Goal: Feedback & Contribution: Leave review/rating

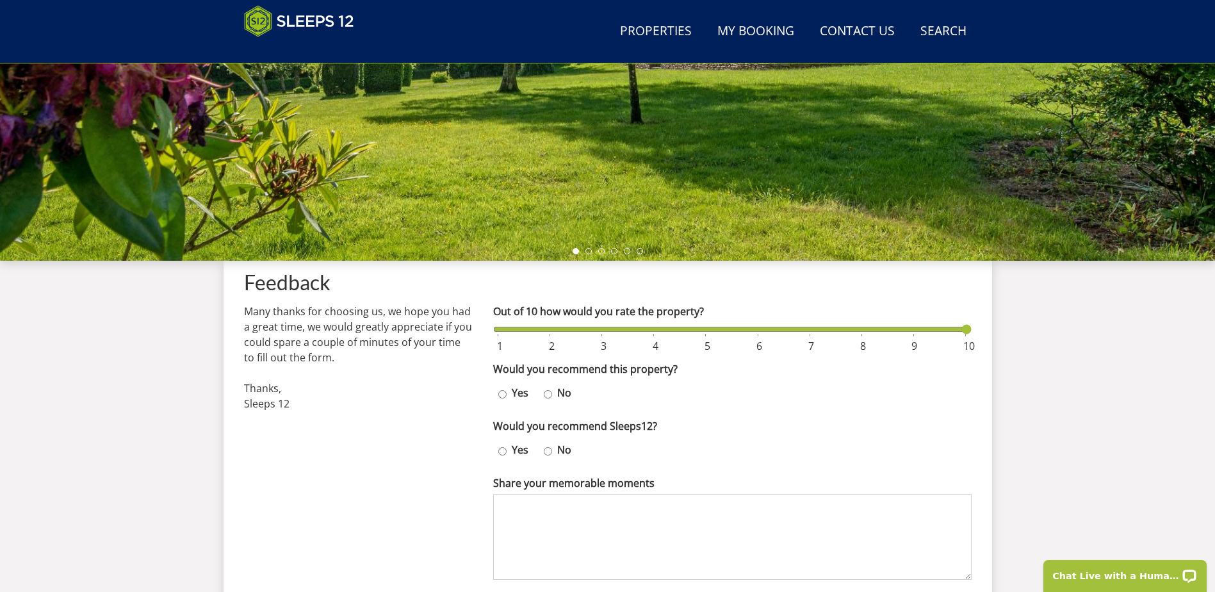
scroll to position [268, 0]
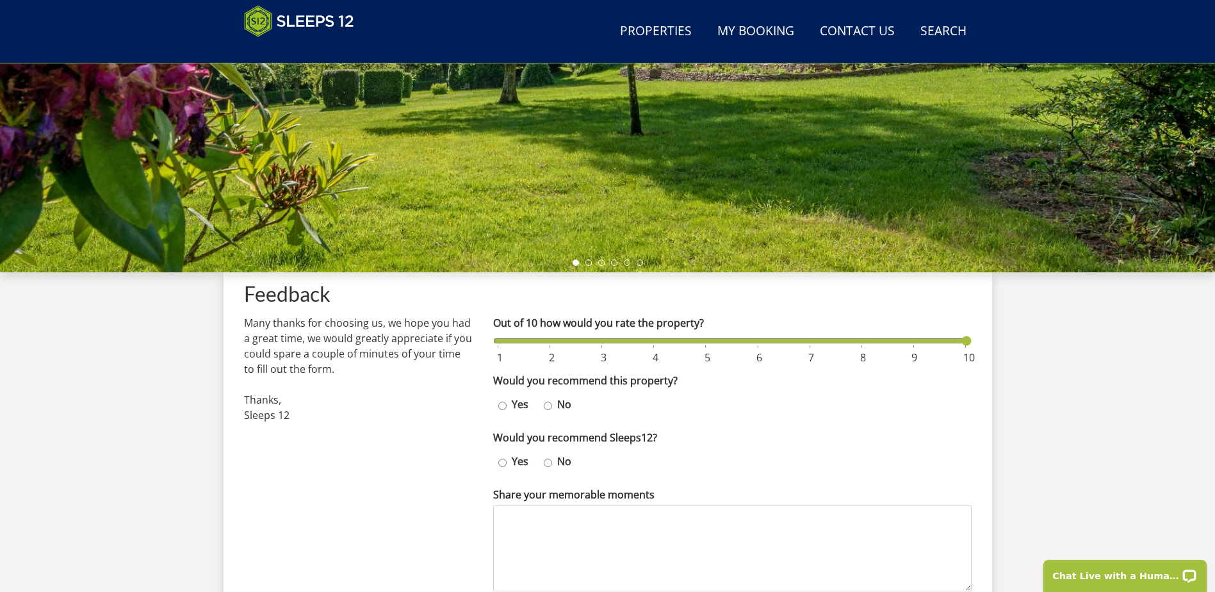
click at [967, 341] on input "Out of 10 how would you rate the property?" at bounding box center [732, 341] width 478 height 14
click at [964, 340] on input "Out of 10 how would you rate the property?" at bounding box center [732, 341] width 478 height 14
click at [503, 405] on input "Yes" at bounding box center [502, 405] width 8 height 19
radio input "true"
click at [500, 467] on input "Yes" at bounding box center [502, 462] width 8 height 19
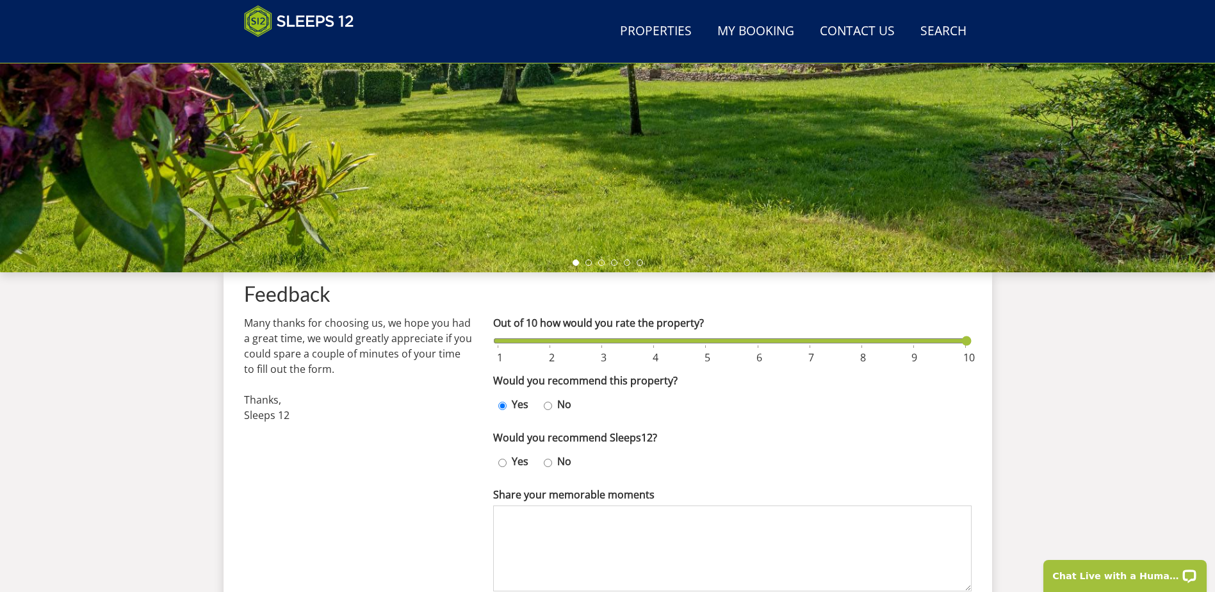
radio input "true"
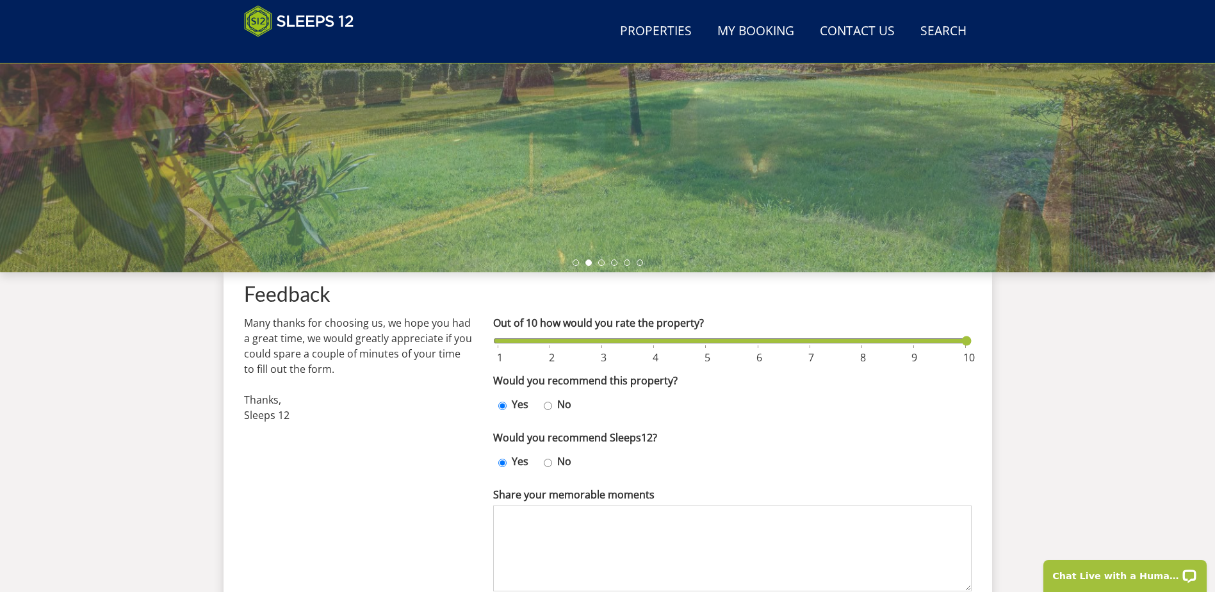
click at [514, 519] on textarea "Share your memorable moments" at bounding box center [732, 548] width 478 height 86
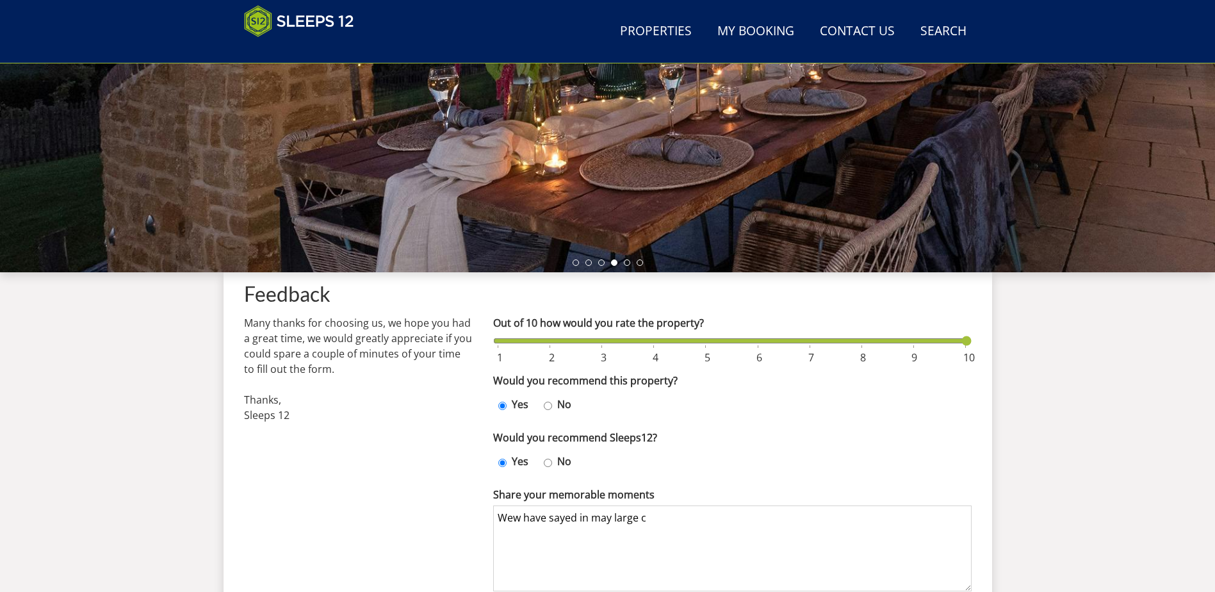
click at [549, 516] on textarea "Wew have sayed in may large c" at bounding box center [732, 548] width 478 height 86
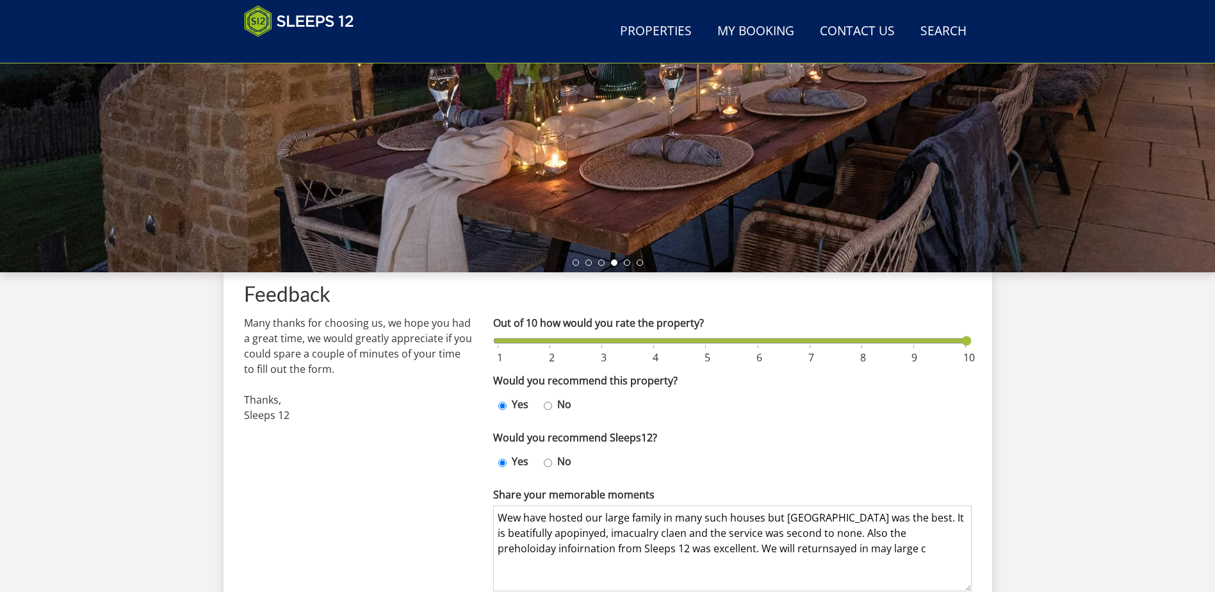
click at [506, 517] on textarea "Wew have hosted our large family in many such houses but [GEOGRAPHIC_DATA] was …" at bounding box center [732, 548] width 478 height 86
click at [514, 521] on textarea "Wew have hosted our large family in many such houses but [GEOGRAPHIC_DATA] was …" at bounding box center [732, 548] width 478 height 86
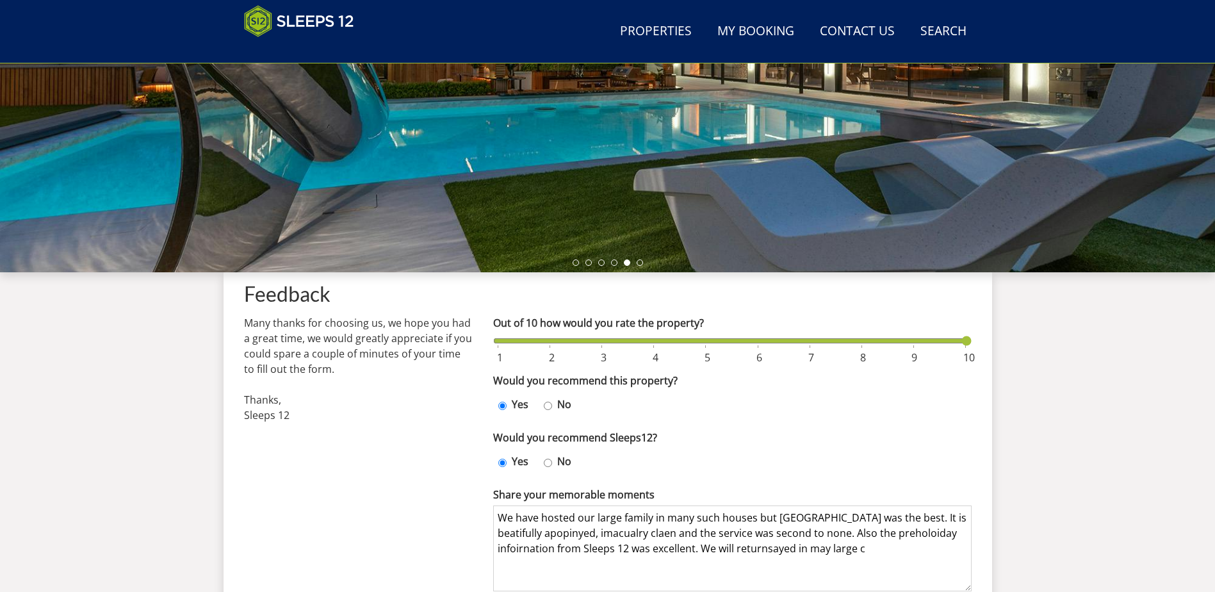
click at [839, 517] on textarea "We have hosted our large family in many such houses but [GEOGRAPHIC_DATA] was t…" at bounding box center [732, 548] width 478 height 86
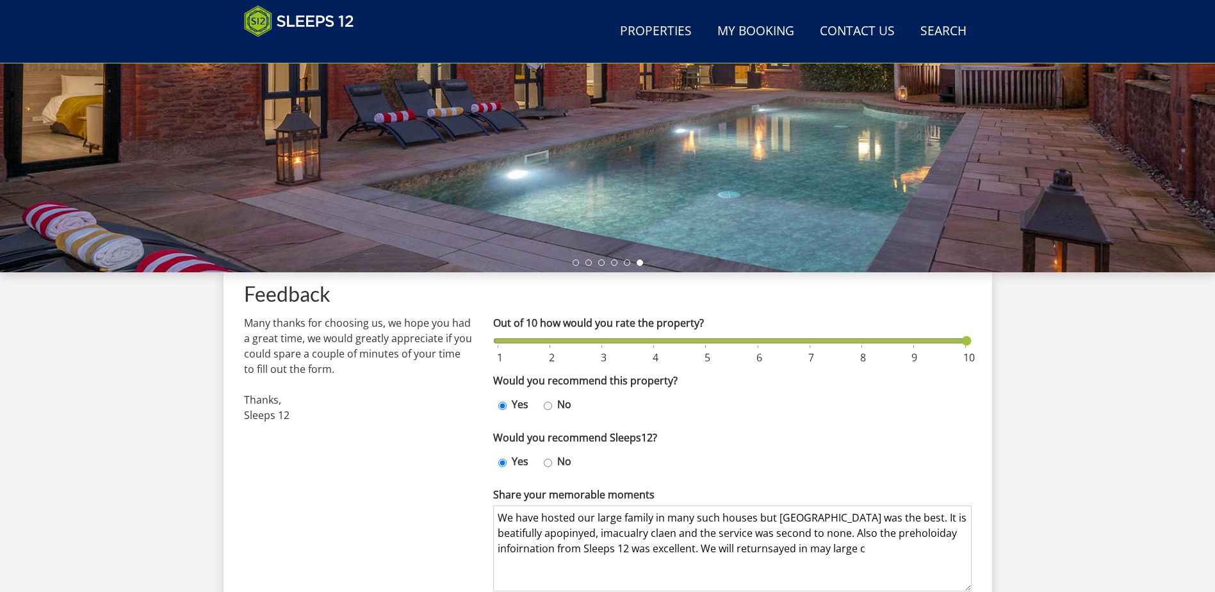
click at [515, 529] on textarea "We have hosted our large family in many such houses but [GEOGRAPHIC_DATA] was t…" at bounding box center [732, 548] width 478 height 86
click at [514, 535] on textarea "We have hosted our large family in many such houses but [GEOGRAPHIC_DATA] was t…" at bounding box center [732, 548] width 478 height 86
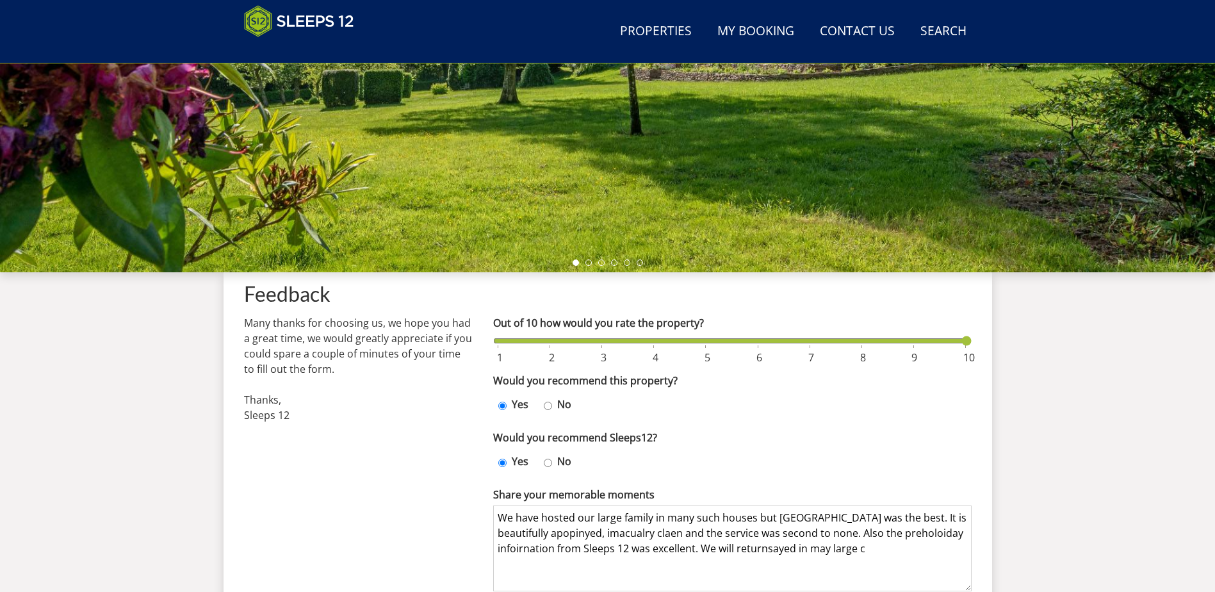
click at [571, 533] on textarea "We have hosted our large family in many such houses but [GEOGRAPHIC_DATA] was t…" at bounding box center [732, 548] width 478 height 86
click at [560, 536] on textarea "We have hosted our large family in many such houses but [GEOGRAPHIC_DATA] was t…" at bounding box center [732, 548] width 478 height 86
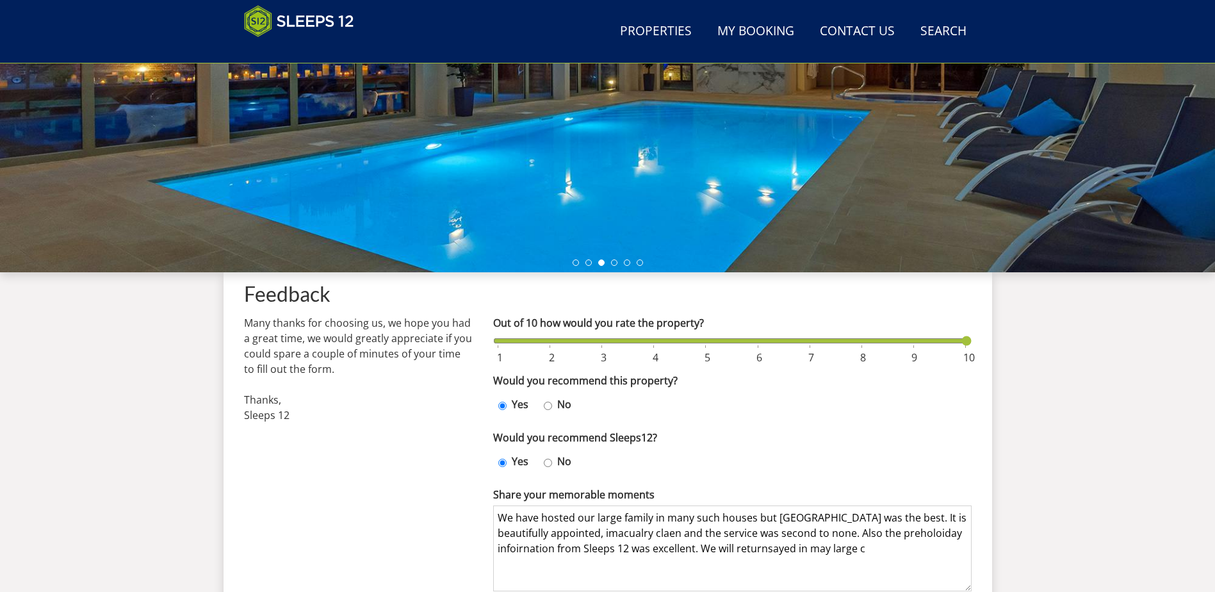
click at [627, 534] on textarea "We have hosted our large family in many such houses but [GEOGRAPHIC_DATA] was t…" at bounding box center [732, 548] width 478 height 86
click at [615, 535] on textarea "We have hosted our large family in many such houses but [GEOGRAPHIC_DATA] was t…" at bounding box center [732, 548] width 478 height 86
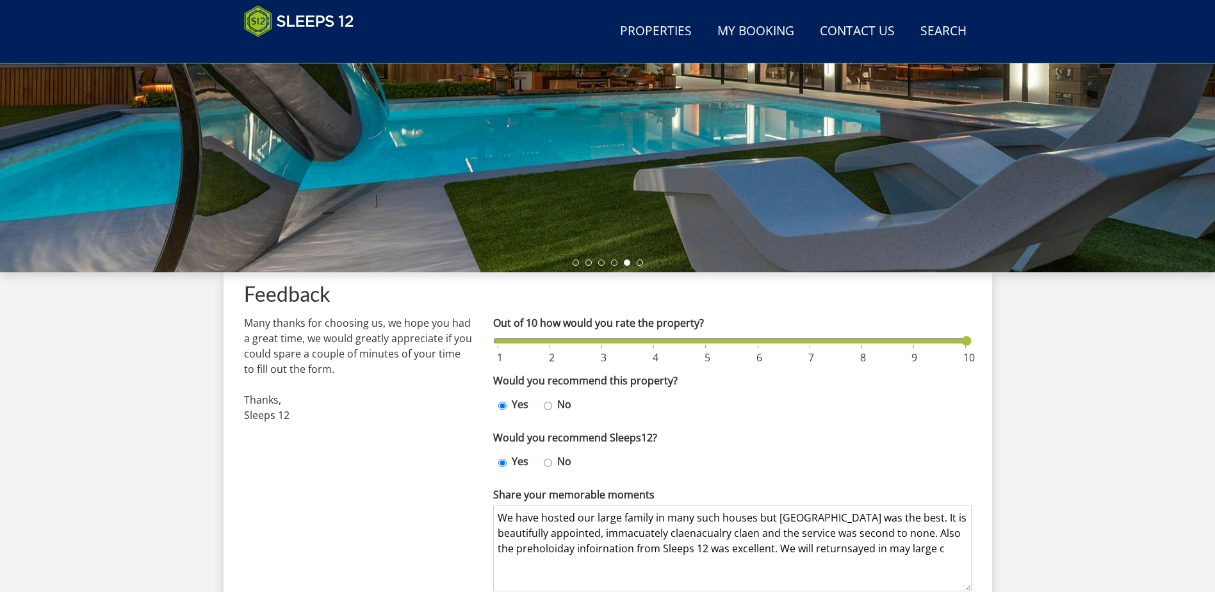
click at [633, 533] on textarea "We have hosted our large family in many such houses but [GEOGRAPHIC_DATA] was t…" at bounding box center [732, 548] width 478 height 86
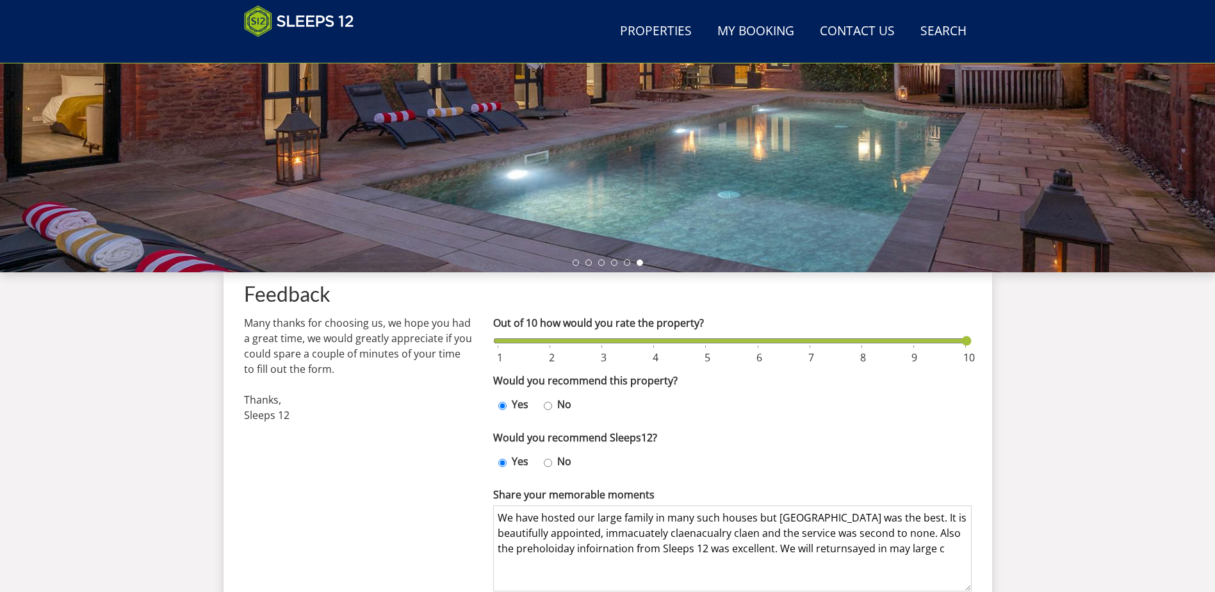
click at [641, 531] on textarea "We have hosted our large family in many such houses but [GEOGRAPHIC_DATA] was t…" at bounding box center [732, 548] width 478 height 86
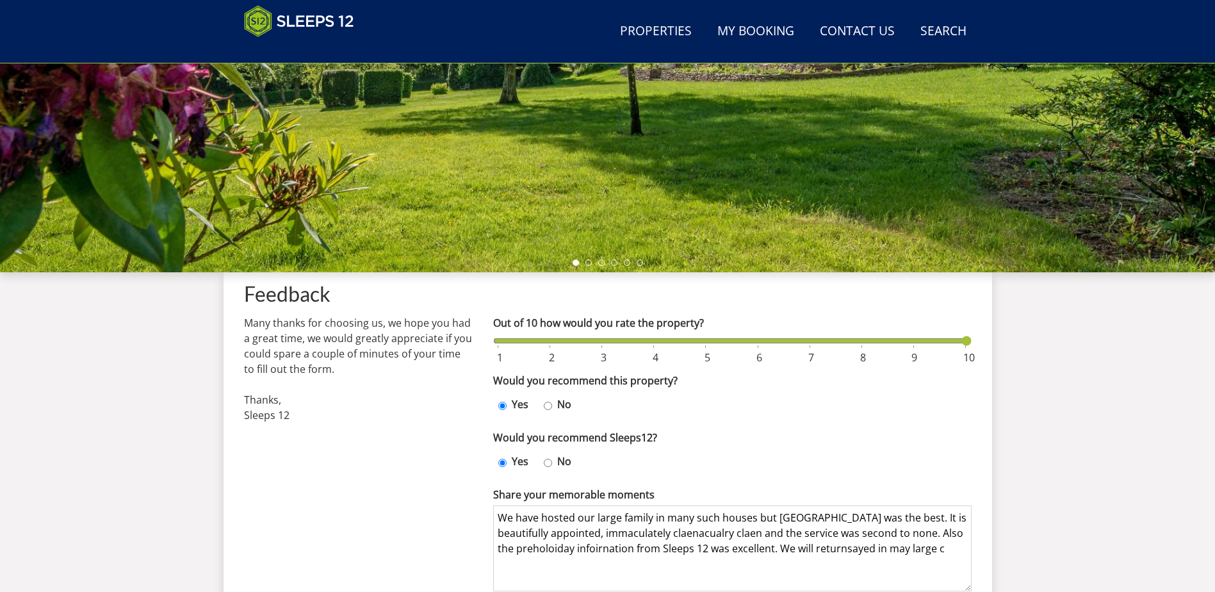
click at [671, 536] on textarea "We have hosted our large family in many such houses but [GEOGRAPHIC_DATA] was t…" at bounding box center [732, 548] width 478 height 86
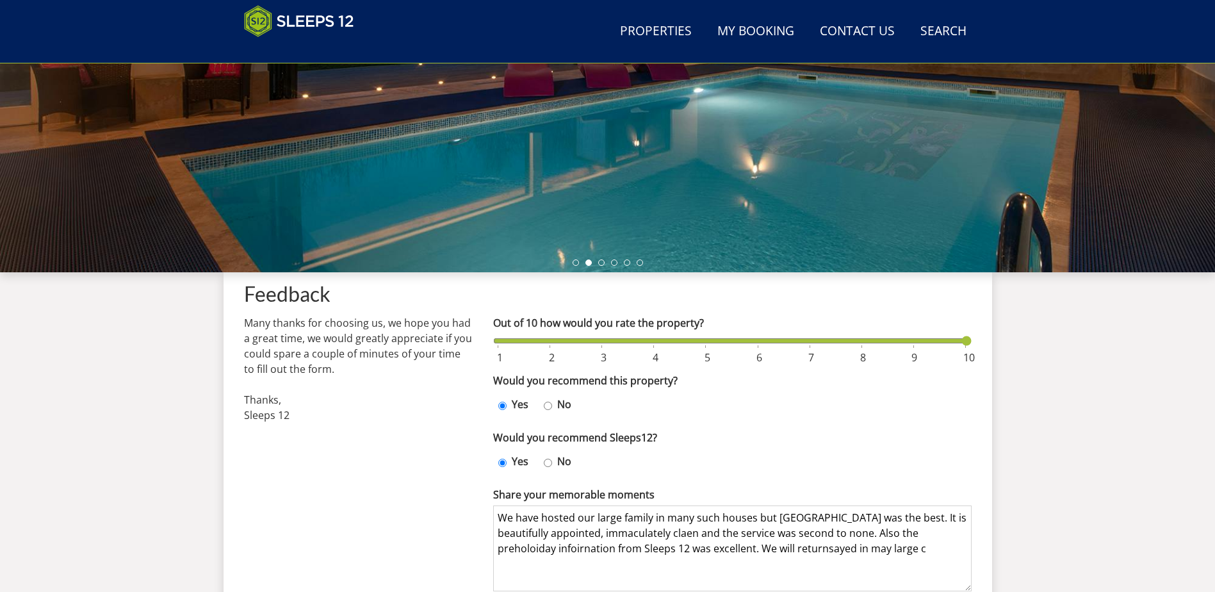
click at [681, 537] on textarea "We have hosted our large family in many such houses but [GEOGRAPHIC_DATA] was t…" at bounding box center [732, 548] width 478 height 86
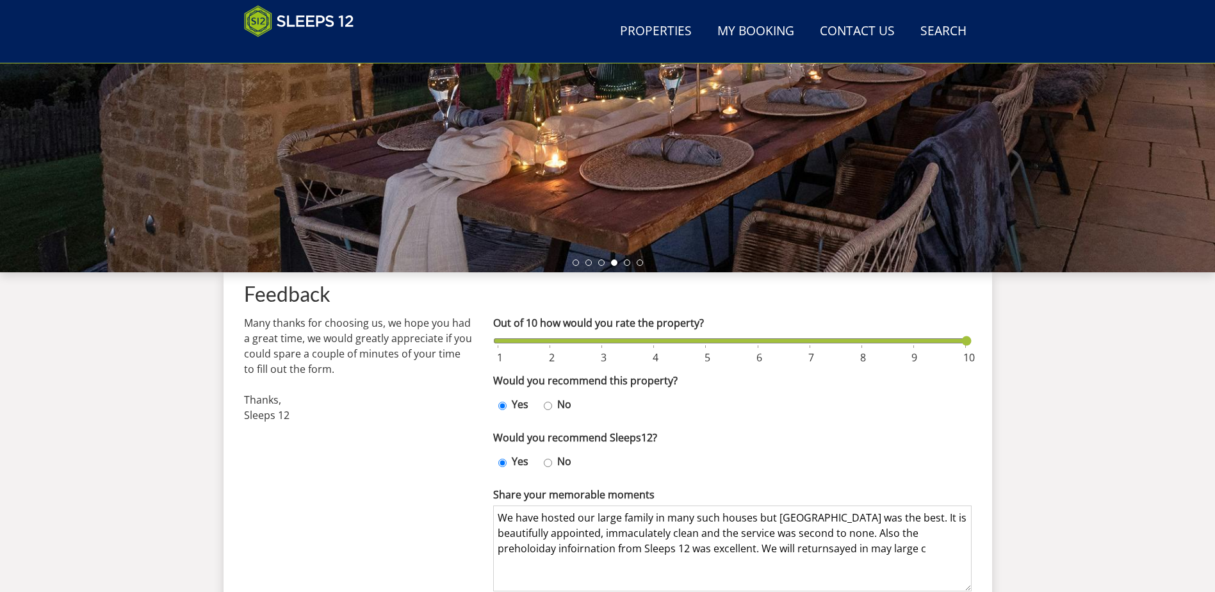
click at [877, 531] on textarea "We have hosted our large family in many such houses but [GEOGRAPHIC_DATA] was t…" at bounding box center [732, 548] width 478 height 86
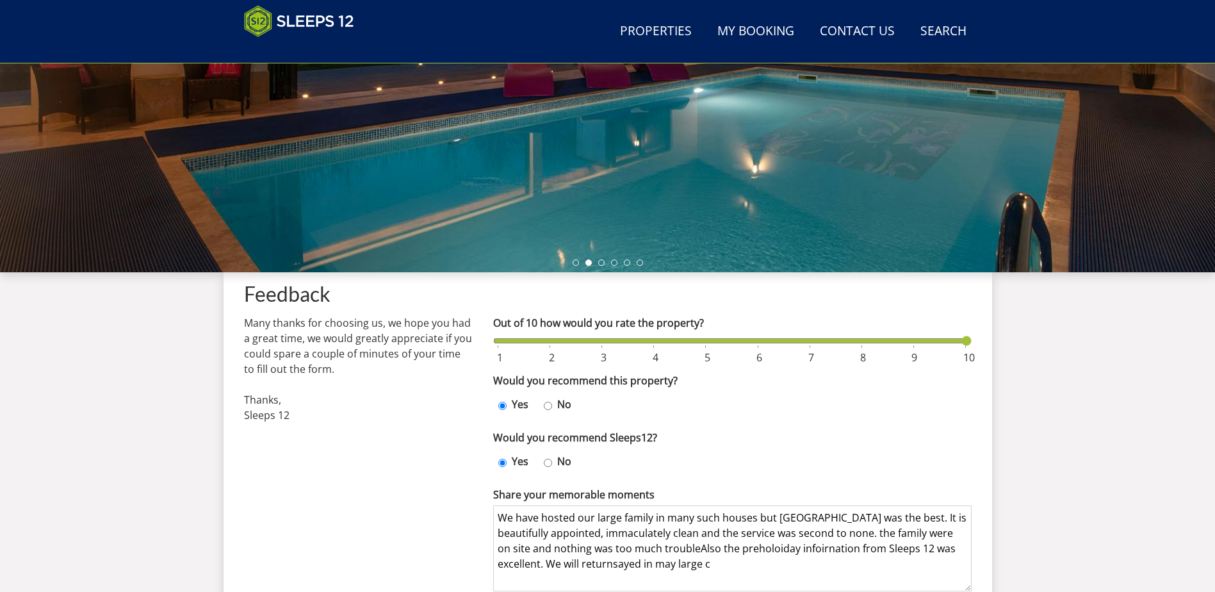
click at [683, 549] on textarea "We have hosted our large family in many such houses but [GEOGRAPHIC_DATA] was t…" at bounding box center [732, 548] width 478 height 86
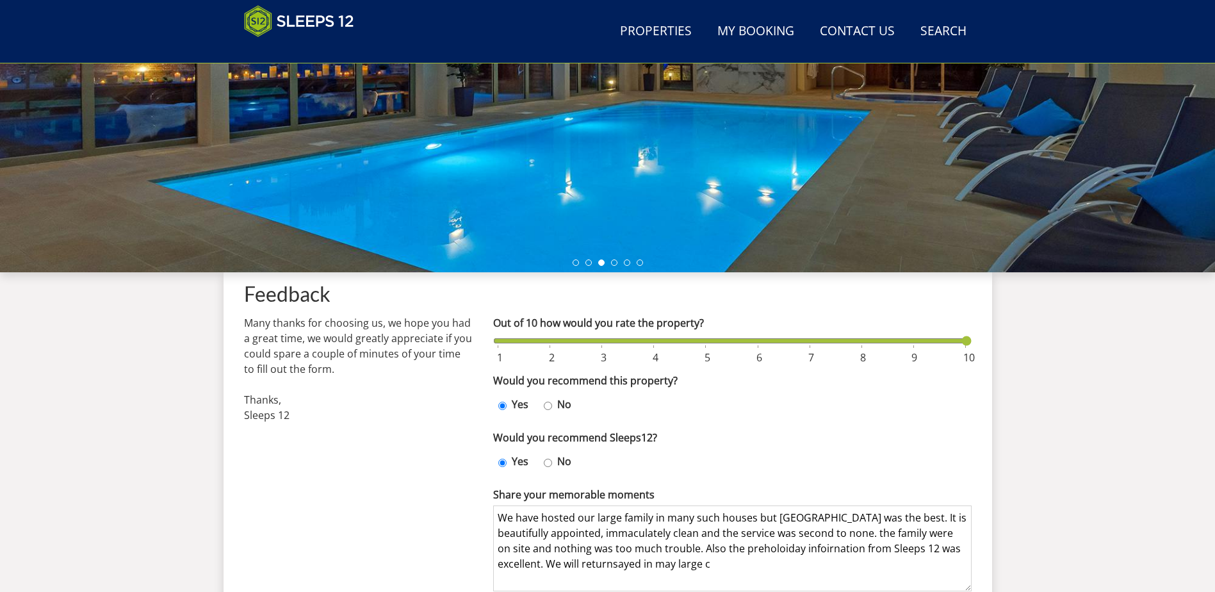
click at [749, 551] on textarea "We have hosted our large family in many such houses but [GEOGRAPHIC_DATA] was t…" at bounding box center [732, 548] width 478 height 86
click at [759, 547] on textarea "We have hosted our large family in many such houses but [GEOGRAPHIC_DATA] was t…" at bounding box center [732, 548] width 478 height 86
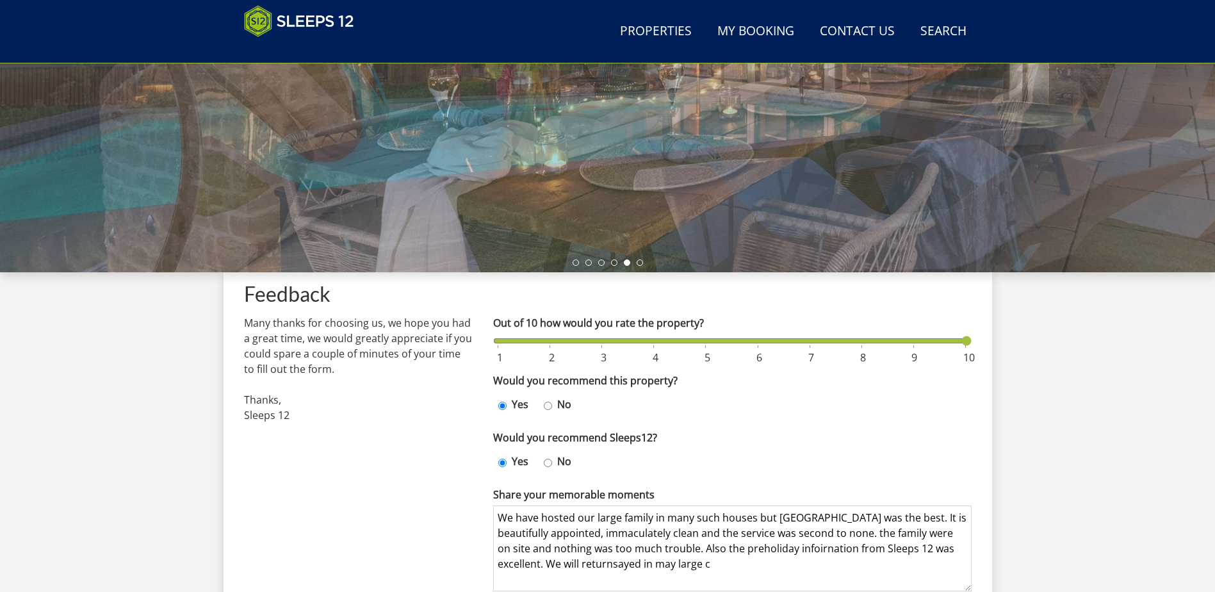
click at [805, 551] on textarea "We have hosted our large family in many such houses but [GEOGRAPHIC_DATA] was t…" at bounding box center [732, 548] width 478 height 86
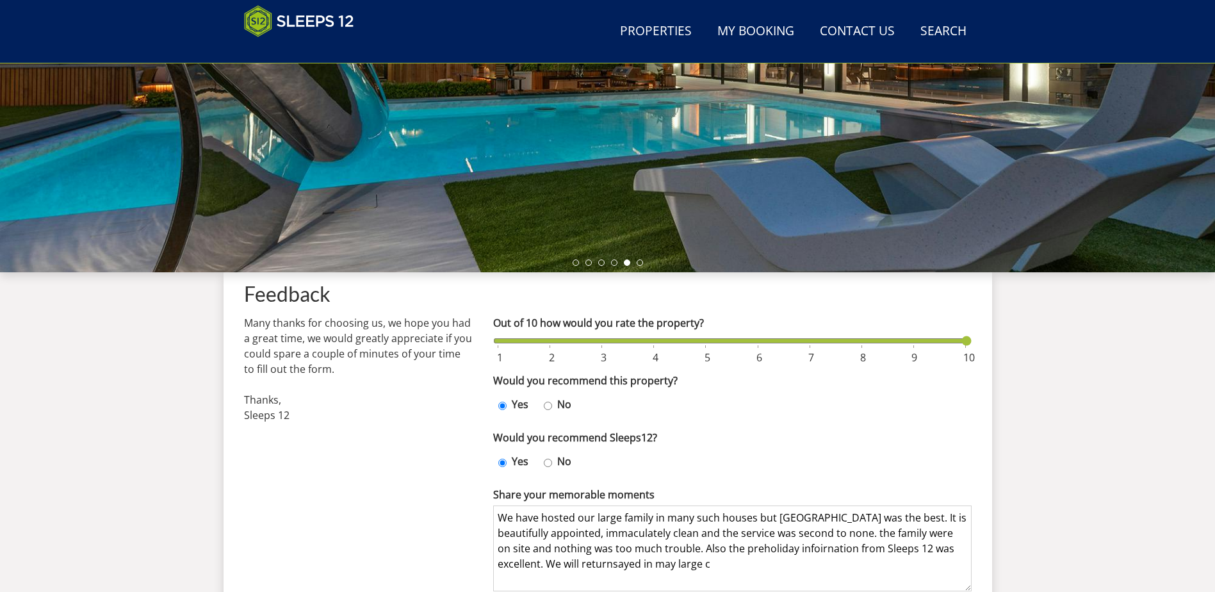
click at [798, 547] on textarea "We have hosted our large family in many such houses but [GEOGRAPHIC_DATA] was t…" at bounding box center [732, 548] width 478 height 86
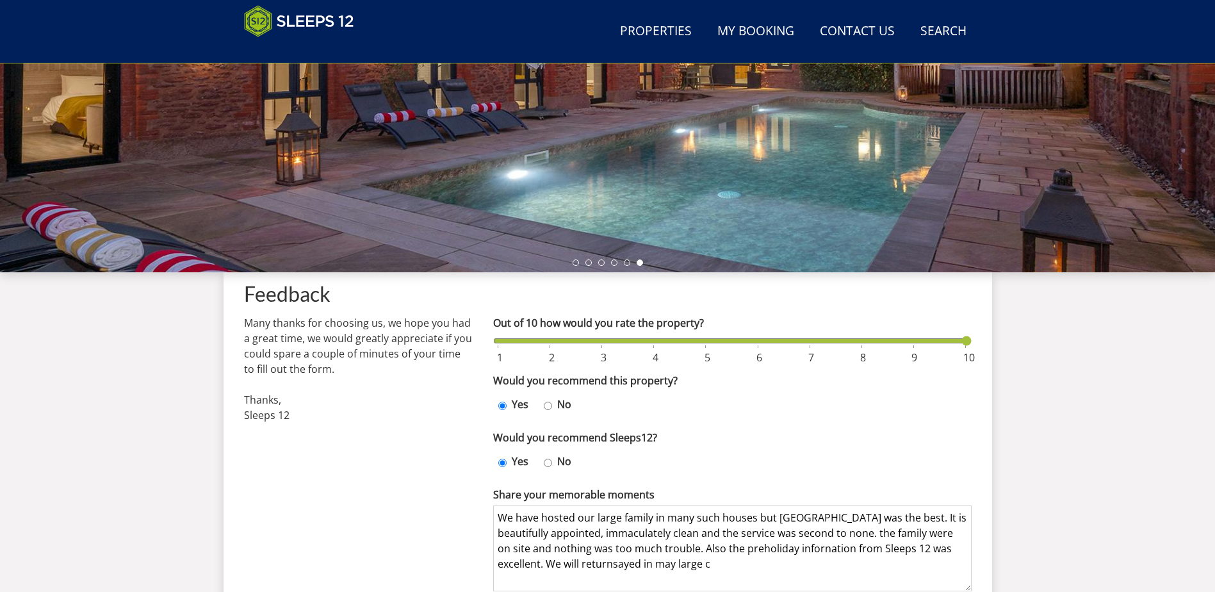
drag, startPoint x: 805, startPoint y: 551, endPoint x: 843, endPoint y: 499, distance: 63.8
click at [811, 531] on textarea "We have hosted our large family in many such houses but [GEOGRAPHIC_DATA] was t…" at bounding box center [732, 548] width 478 height 86
click at [612, 546] on textarea "We have hosted our large family in many such houses but [GEOGRAPHIC_DATA] was t…" at bounding box center [732, 548] width 478 height 86
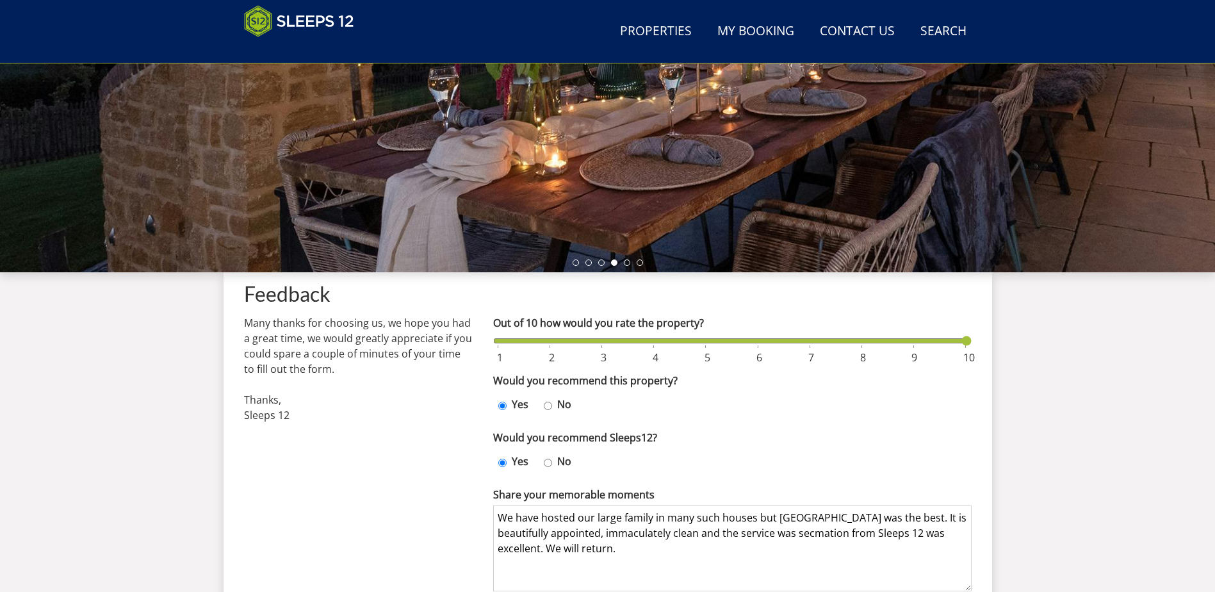
click at [809, 531] on textarea "We have hosted our large family in many such houses but [GEOGRAPHIC_DATA] was t…" at bounding box center [732, 548] width 478 height 86
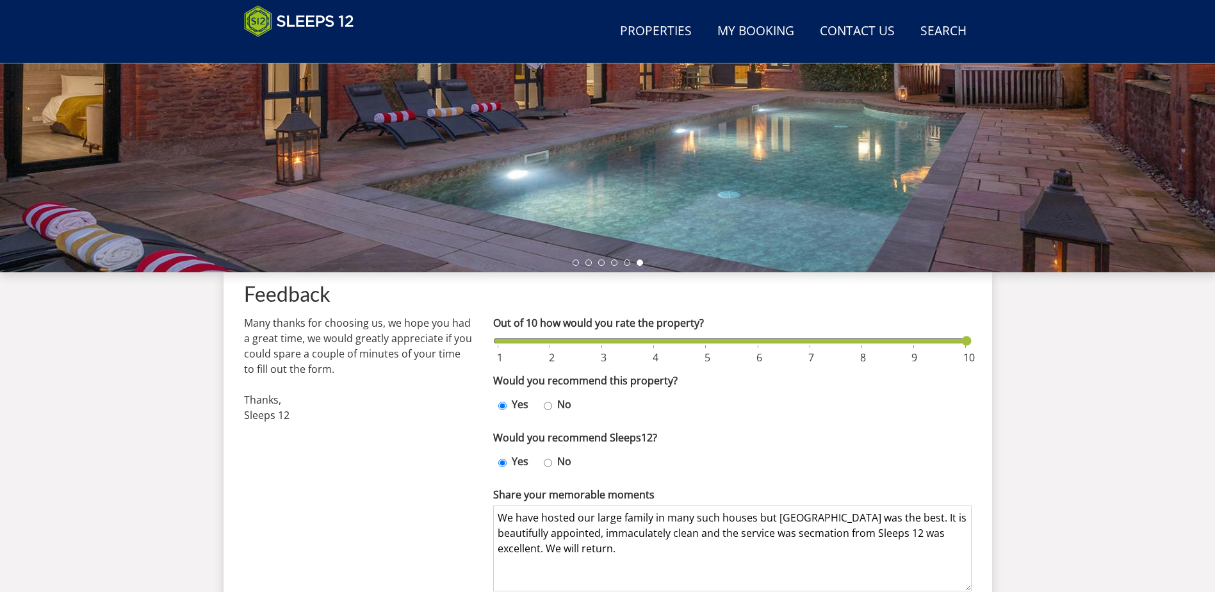
click at [777, 533] on textarea "We have hosted our large family in many such houses but [GEOGRAPHIC_DATA] was t…" at bounding box center [732, 548] width 478 height 86
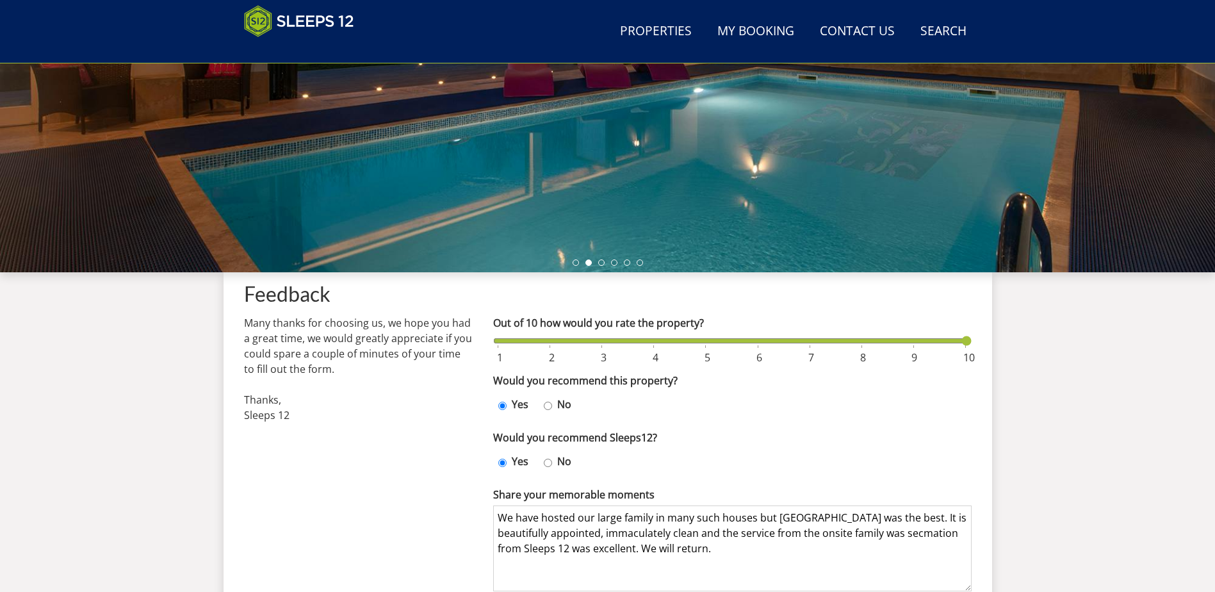
click at [916, 531] on textarea "We have hosted our large family in many such houses but [GEOGRAPHIC_DATA] was t…" at bounding box center [732, 548] width 478 height 86
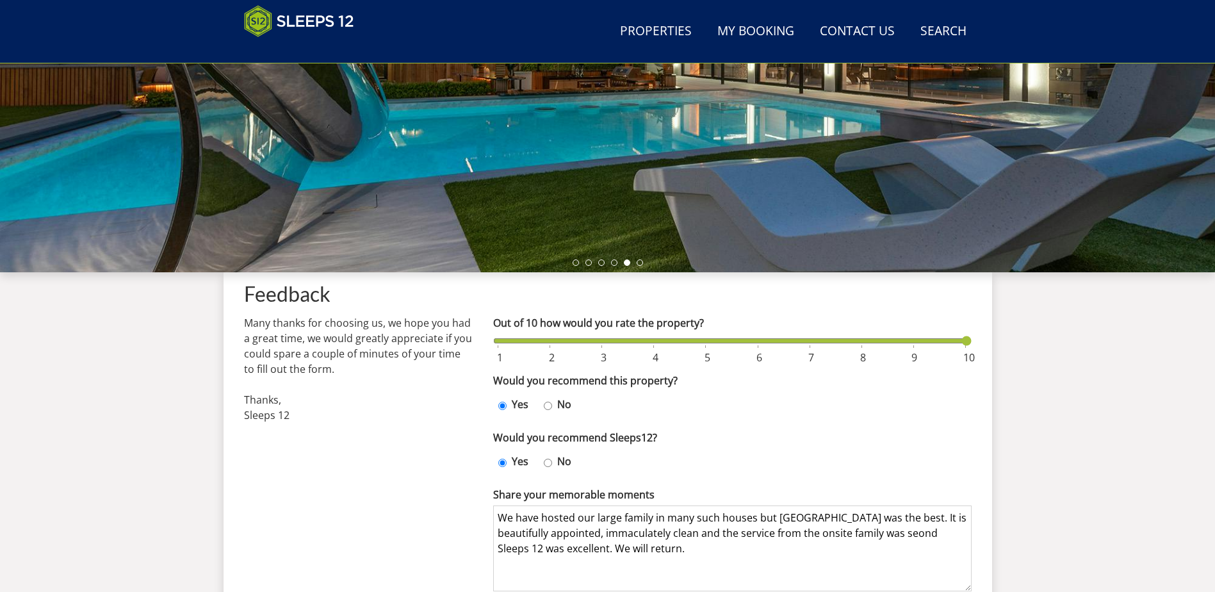
click at [913, 537] on textarea "We have hosted our large family in many such houses but [GEOGRAPHIC_DATA] was t…" at bounding box center [732, 548] width 478 height 86
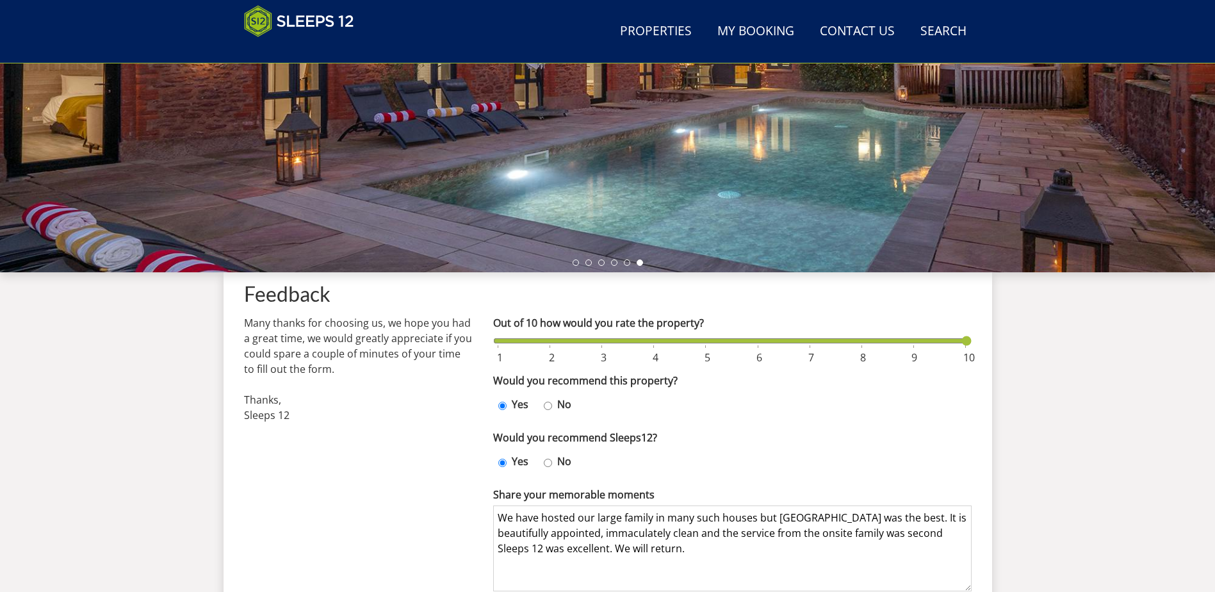
click at [940, 531] on textarea "We have hosted our large family in many such houses but [GEOGRAPHIC_DATA] was t…" at bounding box center [732, 548] width 478 height 86
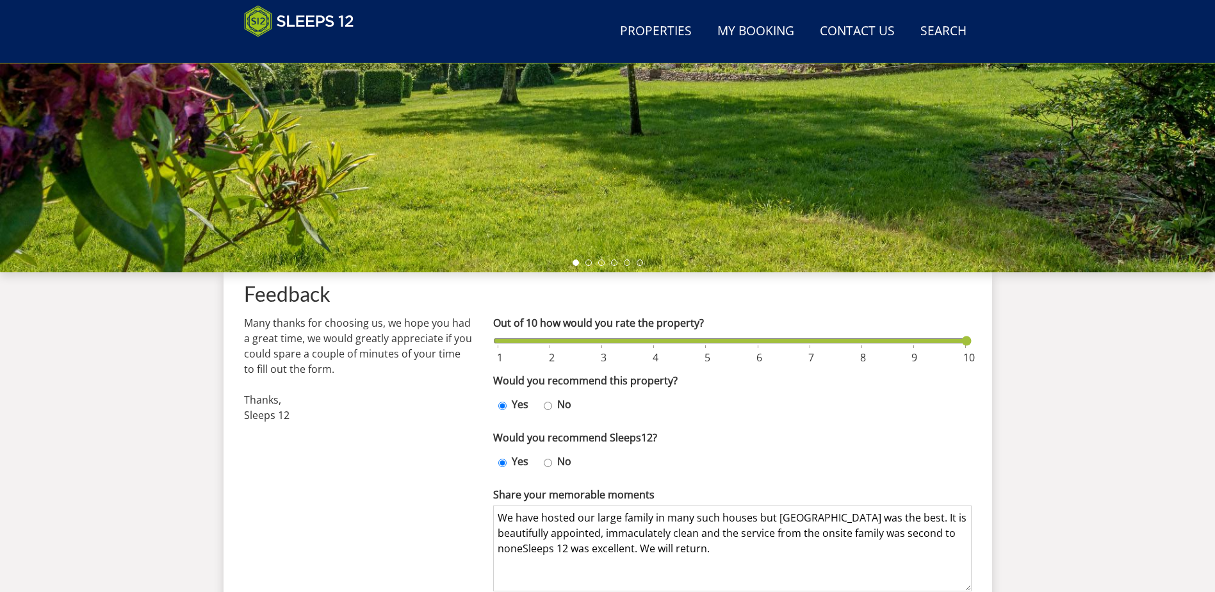
click at [521, 549] on textarea "We have hosted our large family in many such houses but [GEOGRAPHIC_DATA] was t…" at bounding box center [732, 548] width 478 height 86
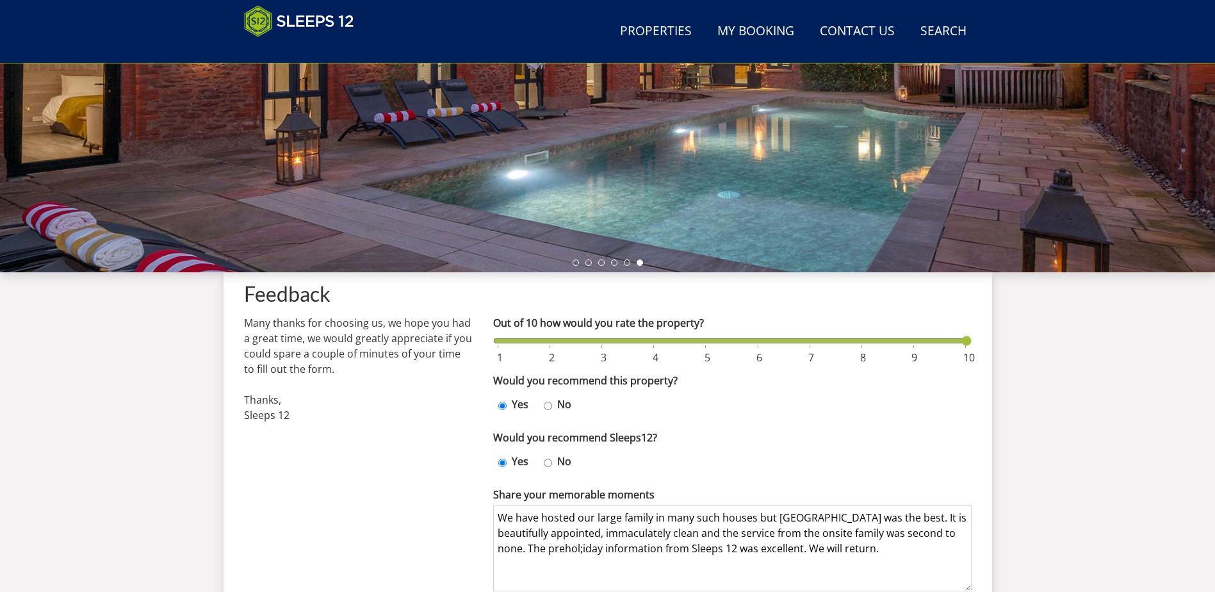
click at [759, 549] on textarea "We have hosted our large family in many such houses but [GEOGRAPHIC_DATA] was t…" at bounding box center [732, 548] width 478 height 86
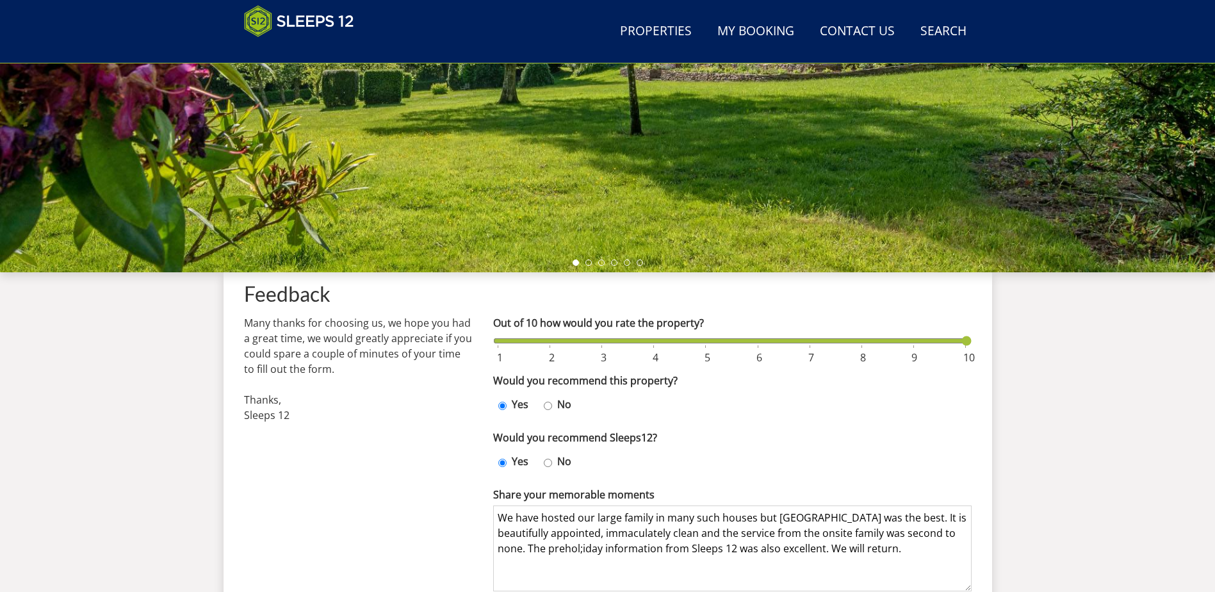
click at [569, 549] on textarea "We have hosted our large family in many such houses but [GEOGRAPHIC_DATA] was t…" at bounding box center [732, 548] width 478 height 86
click at [570, 571] on textarea "We have hosted our large family in many such houses but [GEOGRAPHIC_DATA] was t…" at bounding box center [732, 548] width 478 height 86
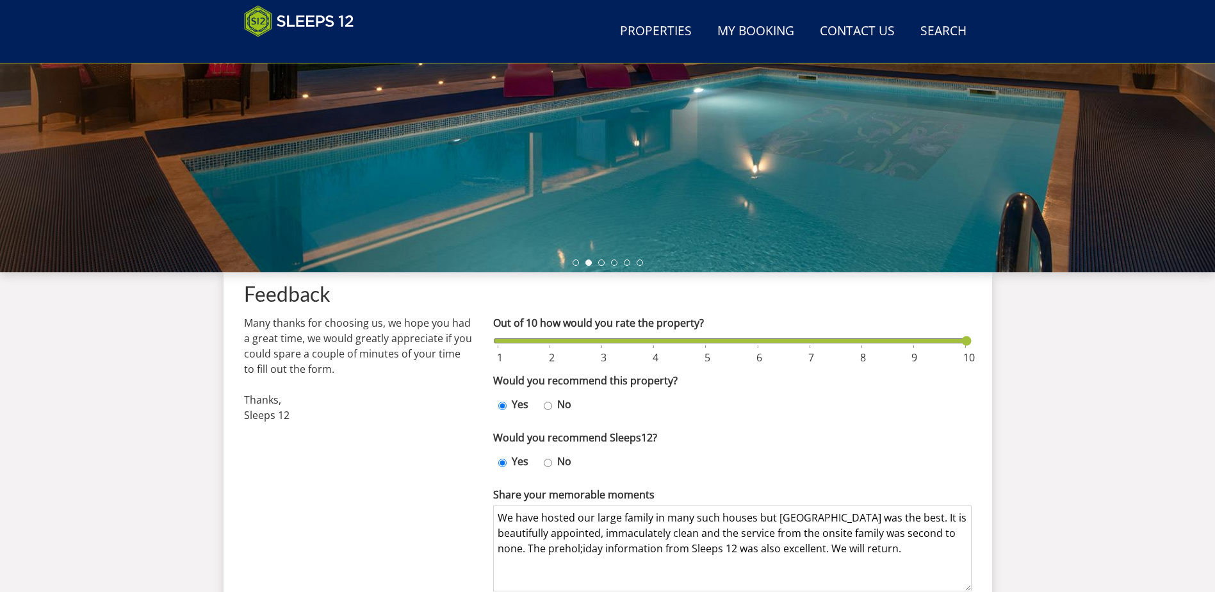
click at [578, 547] on textarea "We have hosted our large family in many such houses but [GEOGRAPHIC_DATA] was t…" at bounding box center [732, 548] width 478 height 86
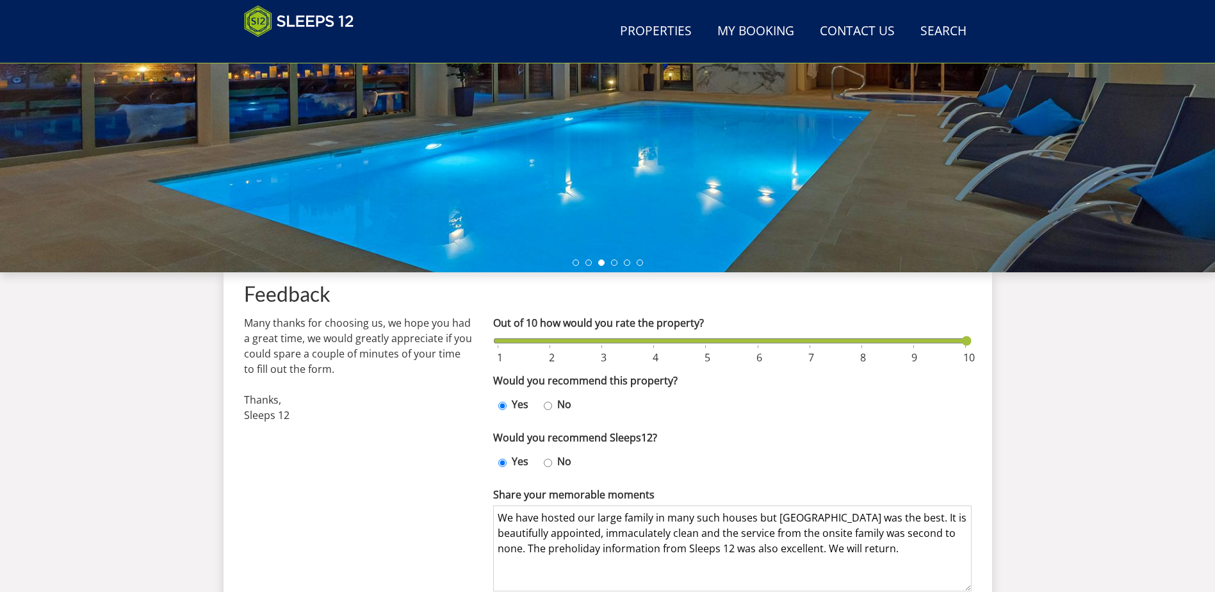
click at [827, 548] on textarea "We have hosted our large family in many such houses but [GEOGRAPHIC_DATA] was t…" at bounding box center [732, 548] width 478 height 86
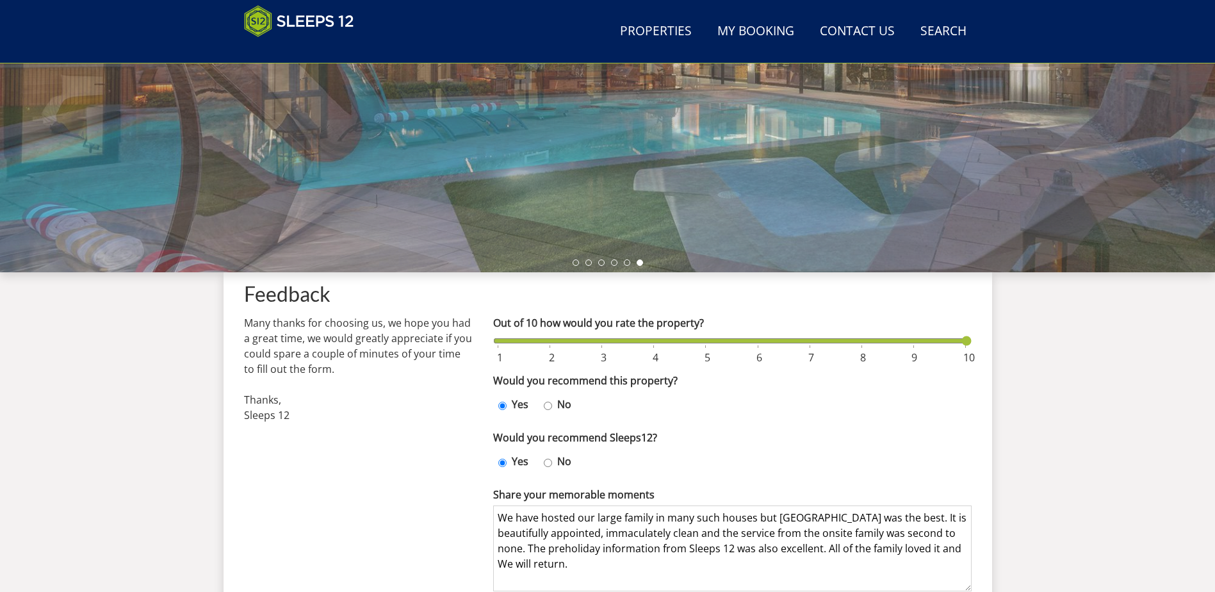
click at [499, 562] on textarea "We have hosted our large family in many such houses but [GEOGRAPHIC_DATA] was t…" at bounding box center [732, 548] width 478 height 86
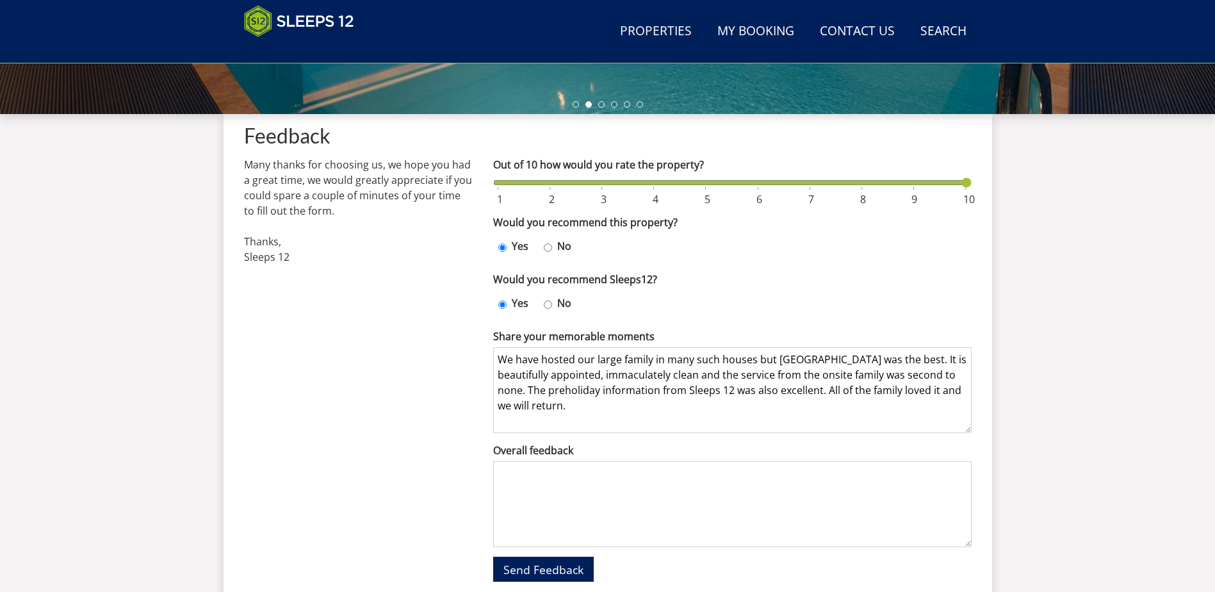
scroll to position [430, 0]
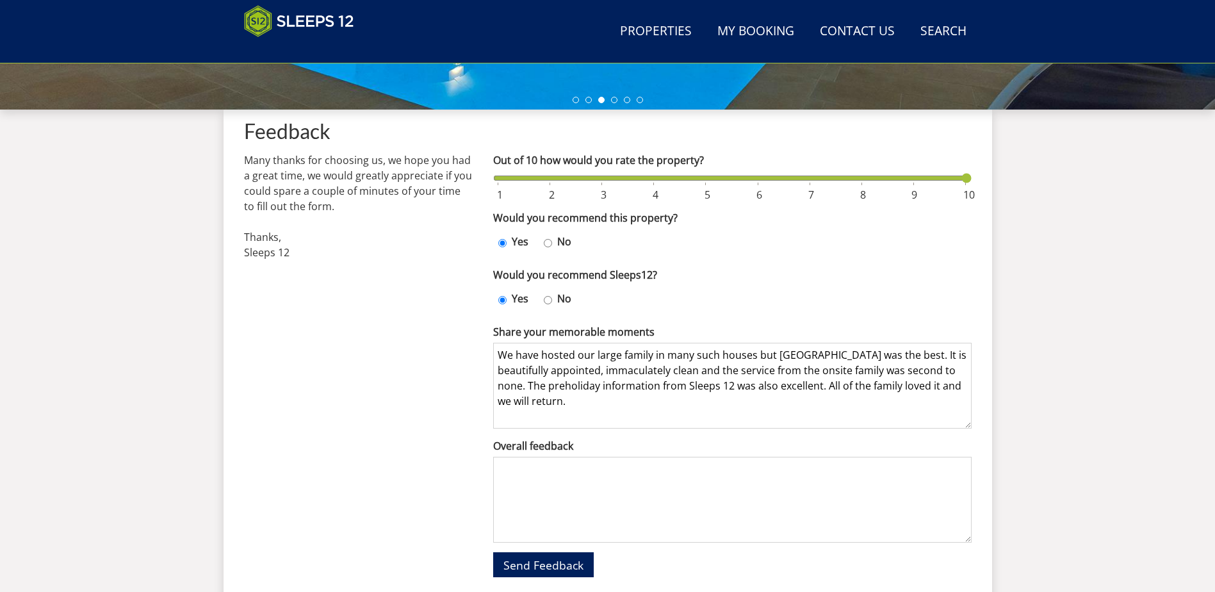
drag, startPoint x: 499, startPoint y: 354, endPoint x: 599, endPoint y: 396, distance: 108.2
click at [599, 396] on textarea "We have hosted our large family in many such houses but [GEOGRAPHIC_DATA] was t…" at bounding box center [732, 386] width 478 height 86
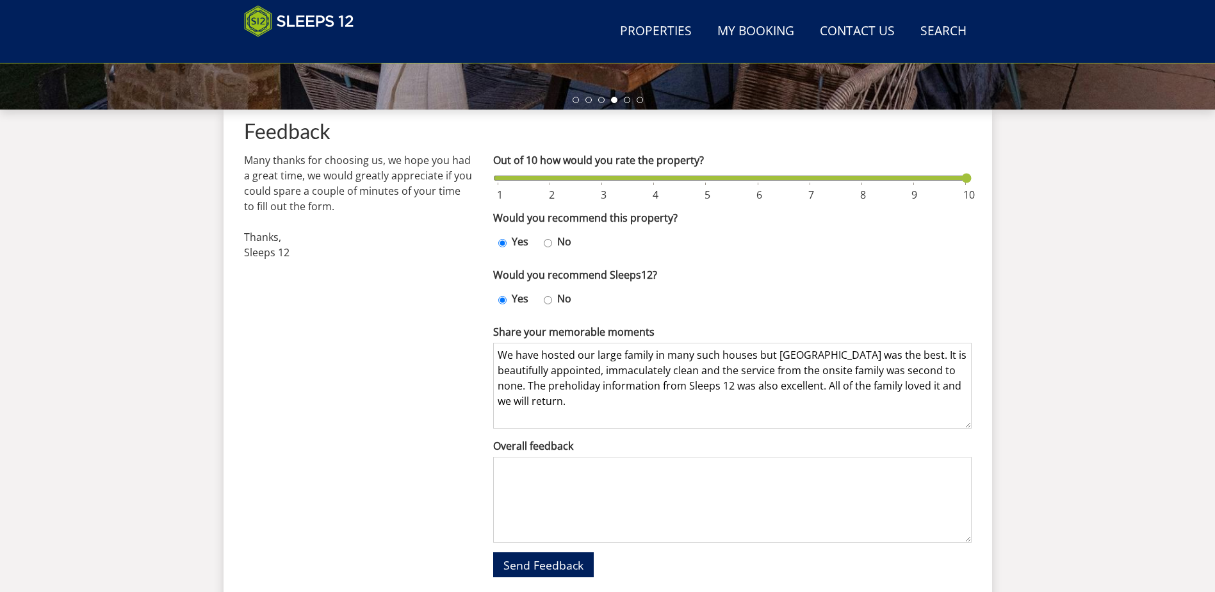
type textarea "We have hosted our large family in many such houses but [GEOGRAPHIC_DATA] was t…"
click at [520, 469] on textarea "Overall feedback" at bounding box center [732, 500] width 478 height 86
paste textarea "We have hosted our large family in many such houses but [GEOGRAPHIC_DATA] was t…"
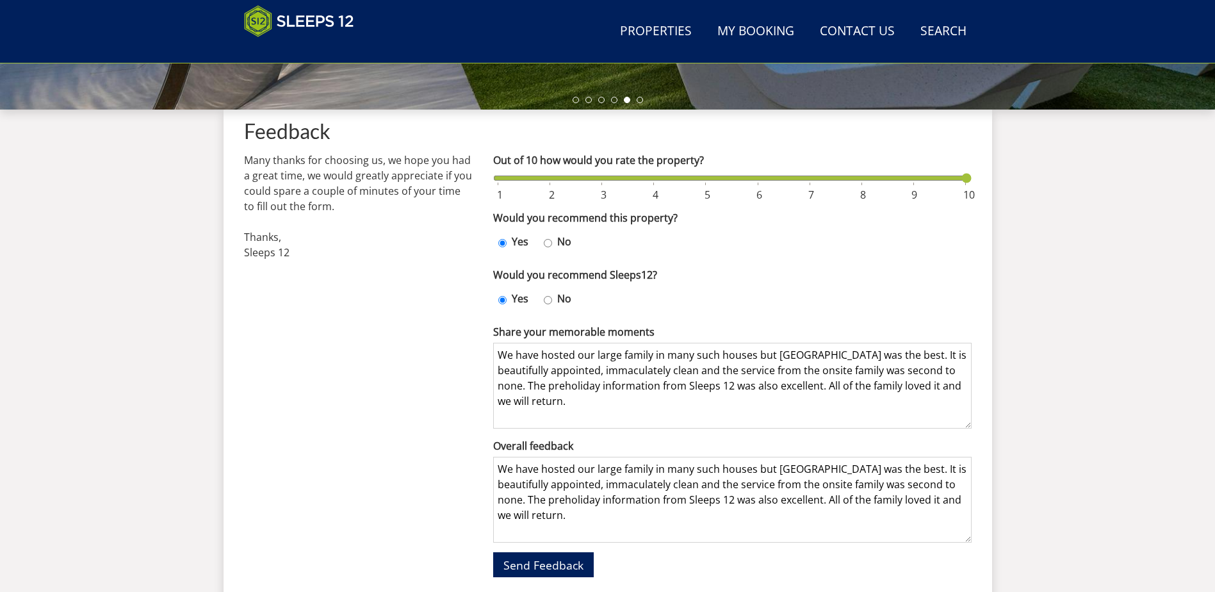
type textarea "We have hosted our large family in many such houses but [GEOGRAPHIC_DATA] was t…"
drag, startPoint x: 499, startPoint y: 353, endPoint x: 617, endPoint y: 403, distance: 128.3
click at [617, 403] on textarea "We have hosted our large family in many such houses but [GEOGRAPHIC_DATA] was t…" at bounding box center [732, 386] width 478 height 86
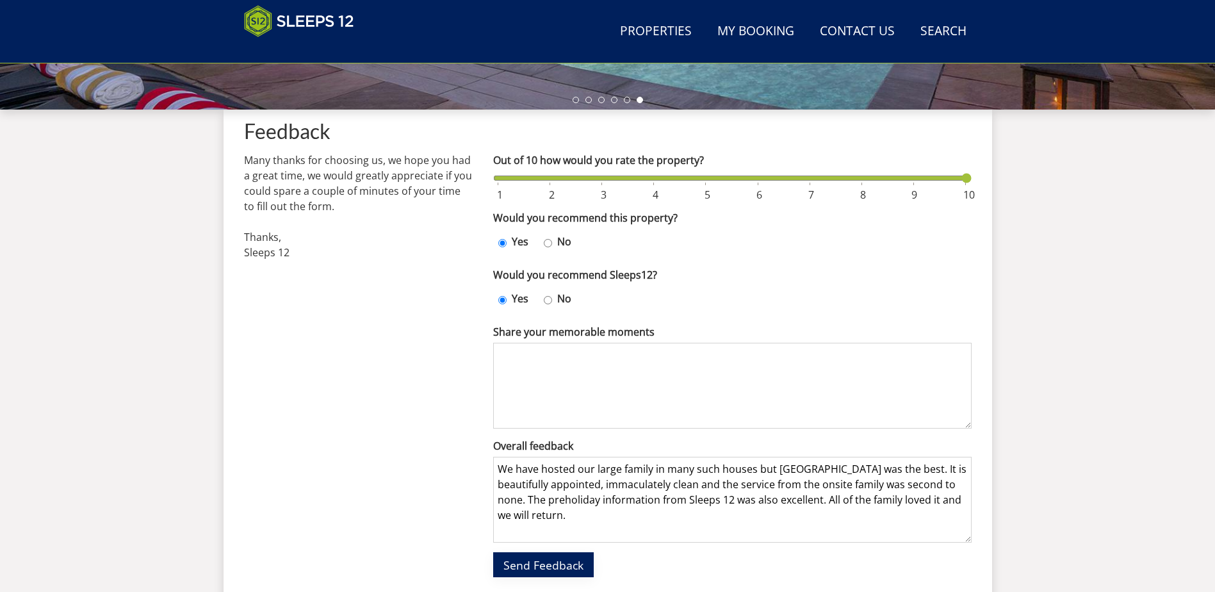
click at [558, 557] on span "Send Feedback" at bounding box center [543, 564] width 80 height 15
